Goal: Information Seeking & Learning: Check status

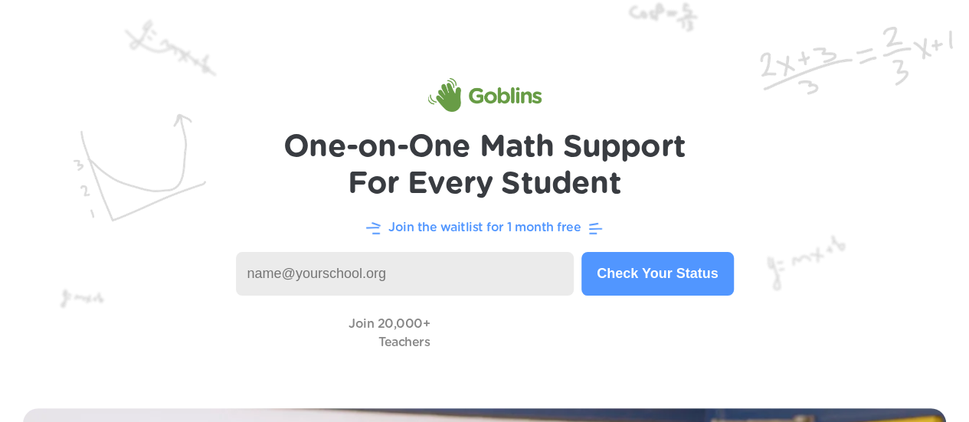
click at [360, 278] on input at bounding box center [405, 274] width 339 height 44
type input "beshawd@lisbon.k12.ny.us"
click at [651, 276] on button "Check Your Status" at bounding box center [657, 274] width 152 height 44
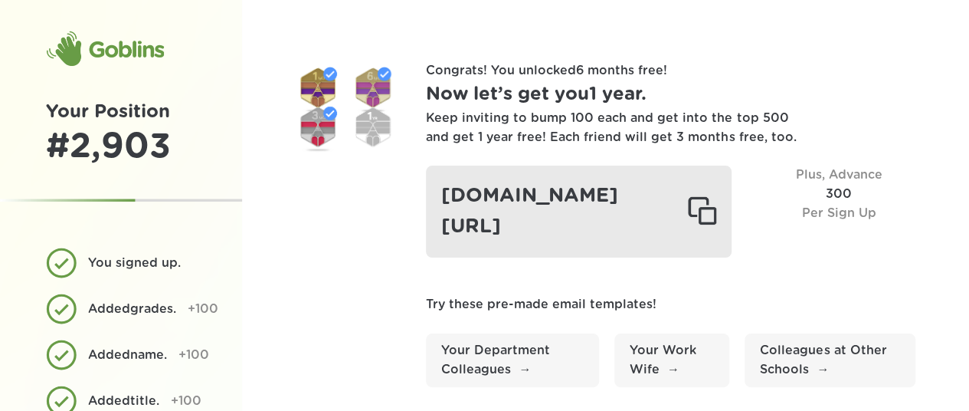
click at [716, 202] on div at bounding box center [701, 211] width 29 height 31
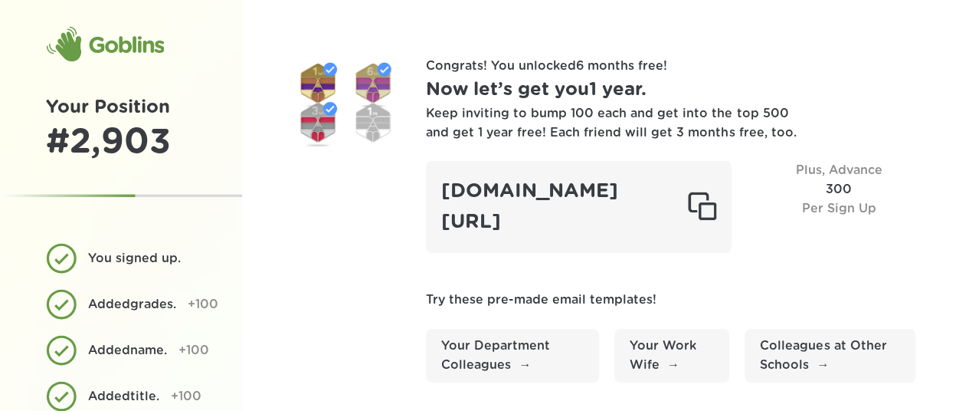
scroll to position [5, 0]
click at [603, 136] on div "Keep inviting to bump 100 each and get into the top 500 and get 1 year free! Ea…" at bounding box center [617, 122] width 383 height 38
